Goal: Task Accomplishment & Management: Manage account settings

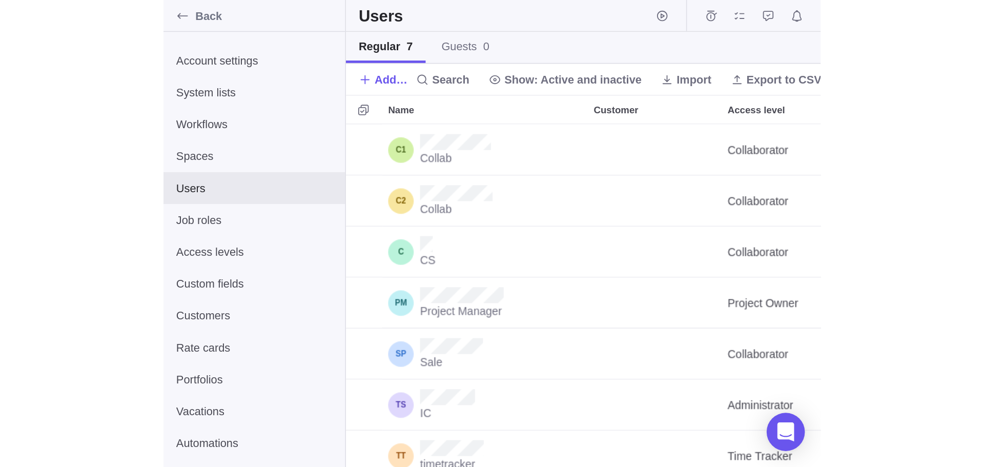
scroll to position [379, 859]
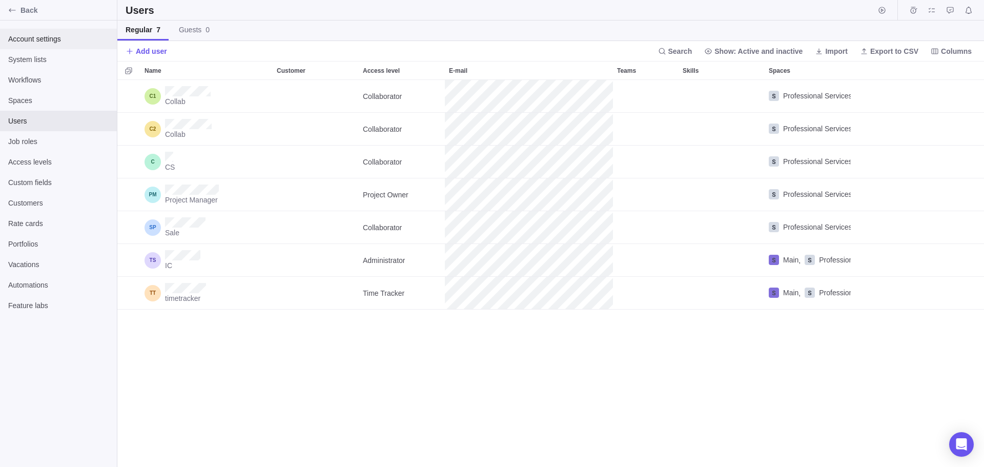
drag, startPoint x: 50, startPoint y: 34, endPoint x: 44, endPoint y: 41, distance: 8.7
click at [50, 34] on span "Account settings" at bounding box center [58, 39] width 100 height 10
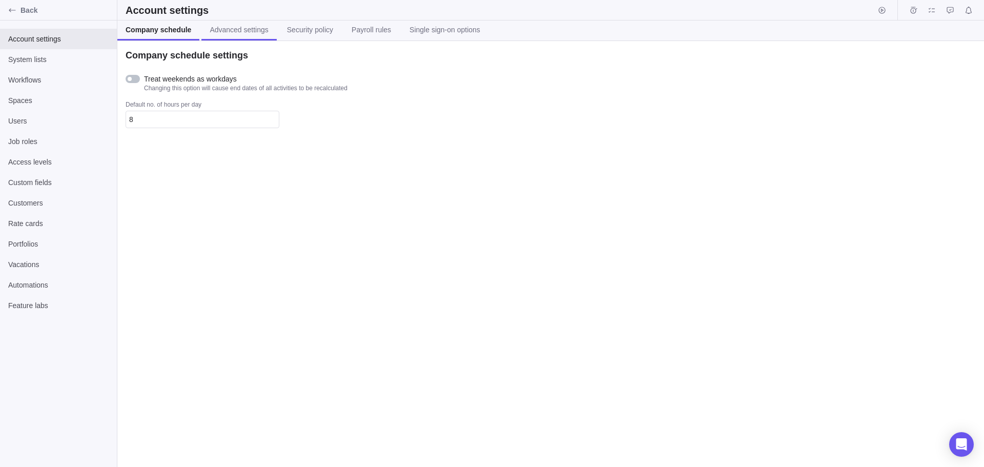
click at [241, 35] on link "Advanced settings" at bounding box center [238, 31] width 75 height 20
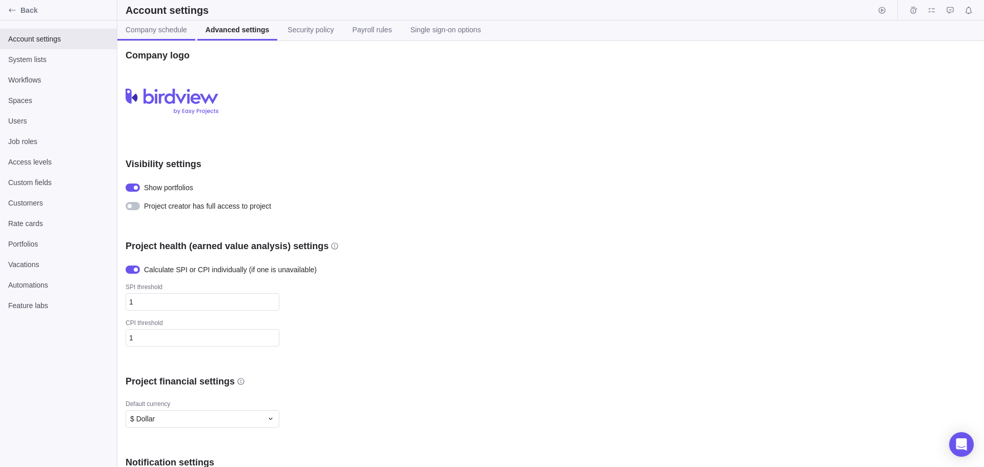
click at [145, 28] on span "Company schedule" at bounding box center [157, 30] width 62 height 10
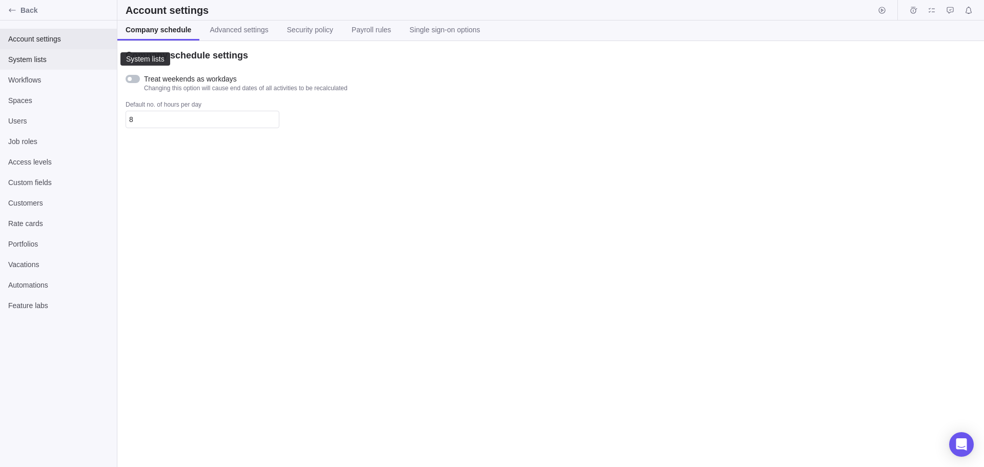
click at [40, 62] on span "System lists" at bounding box center [58, 59] width 100 height 10
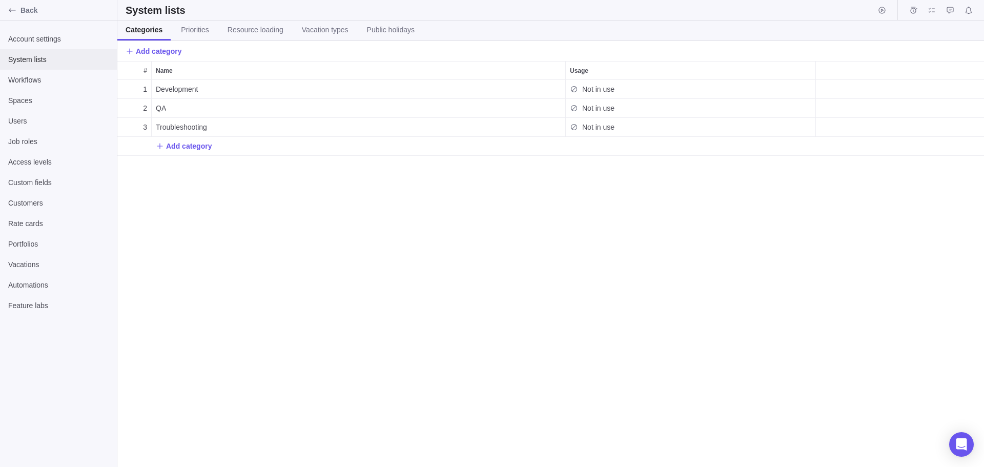
scroll to position [379, 859]
click at [47, 39] on span "Account settings" at bounding box center [58, 39] width 100 height 10
